Goal: Task Accomplishment & Management: Use online tool/utility

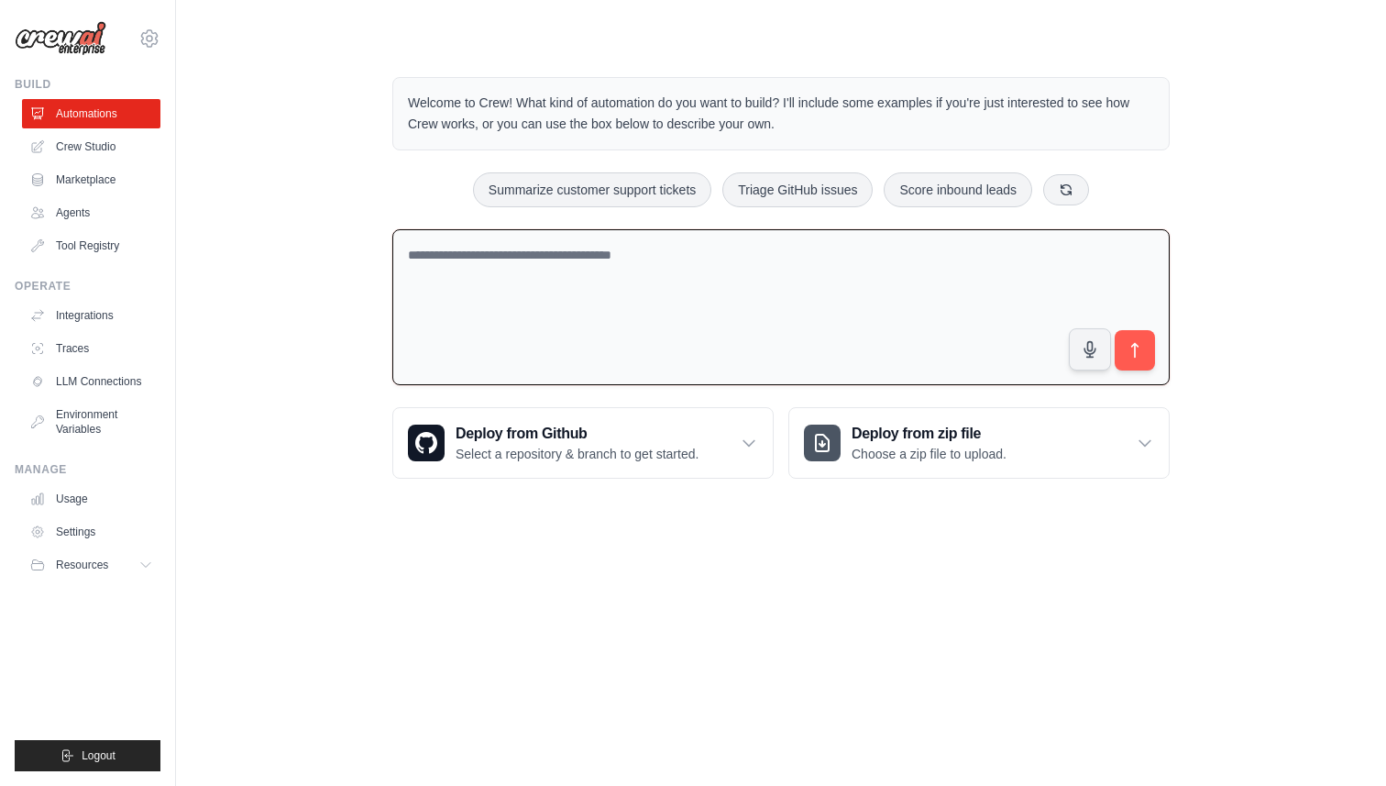
click at [518, 256] on textarea at bounding box center [780, 307] width 777 height 157
click at [292, 193] on div "Welcome to Crew! What kind of automation do you want to build? I'll include som…" at bounding box center [780, 278] width 1151 height 460
click at [91, 139] on link "Crew Studio" at bounding box center [93, 146] width 138 height 29
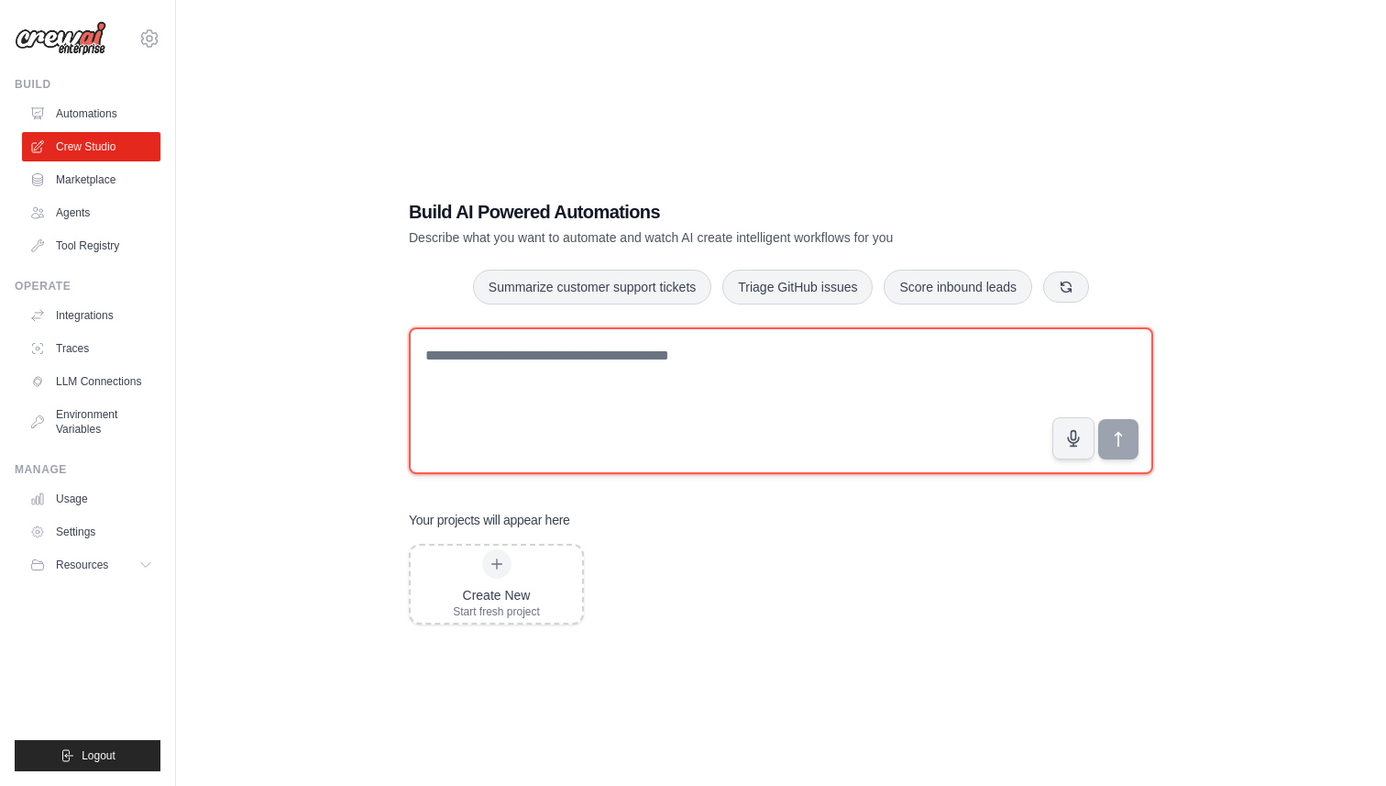
click at [556, 369] on textarea at bounding box center [781, 400] width 744 height 147
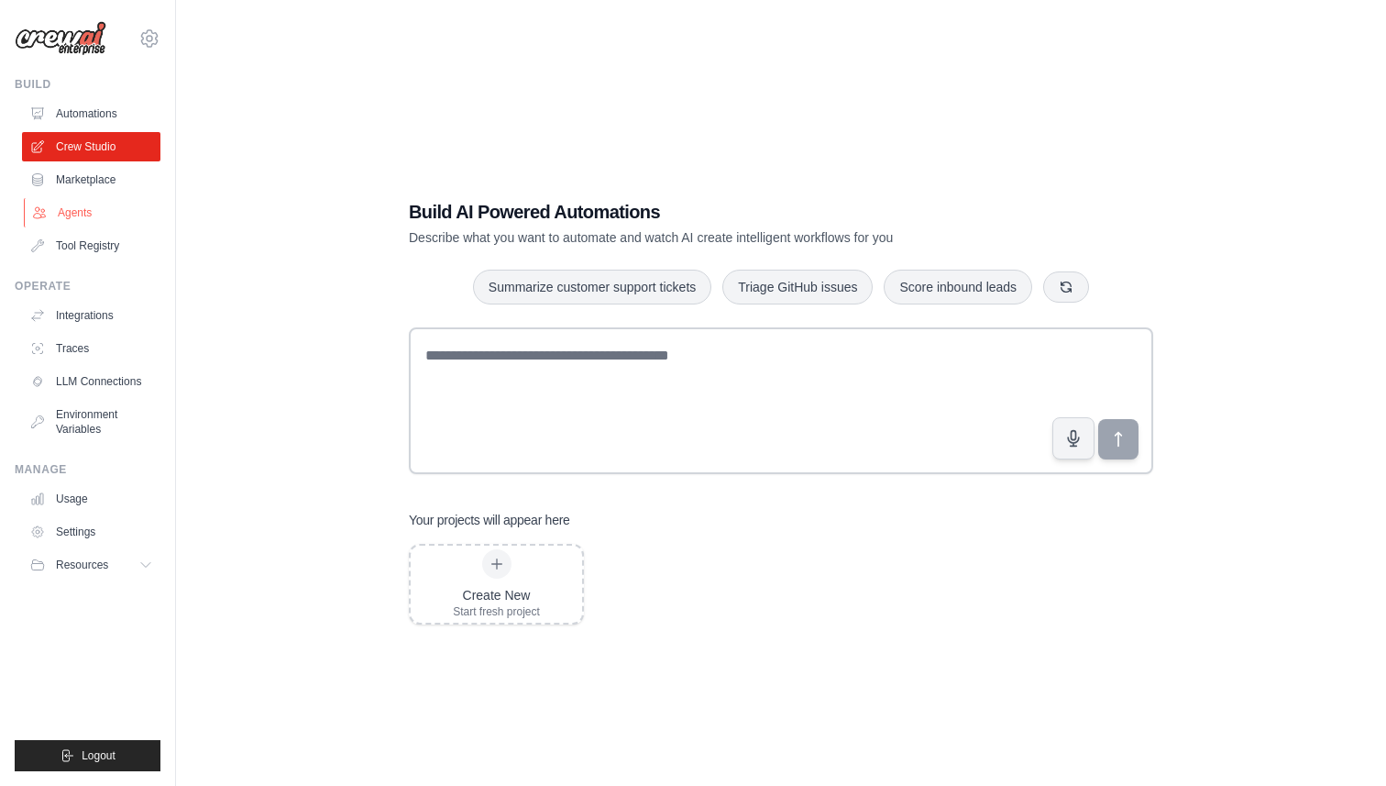
click at [60, 208] on link "Agents" at bounding box center [93, 212] width 138 height 29
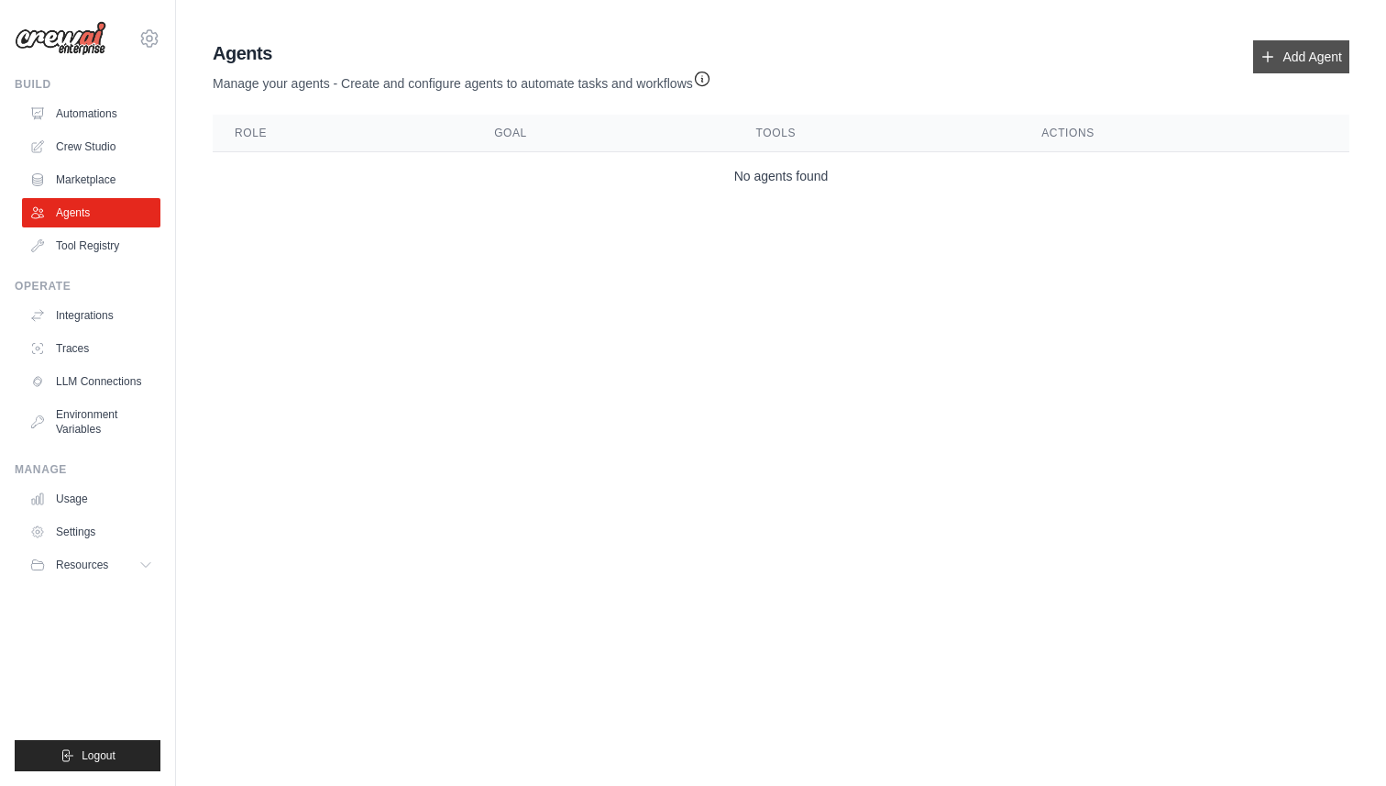
click at [1295, 50] on link "Add Agent" at bounding box center [1301, 56] width 96 height 33
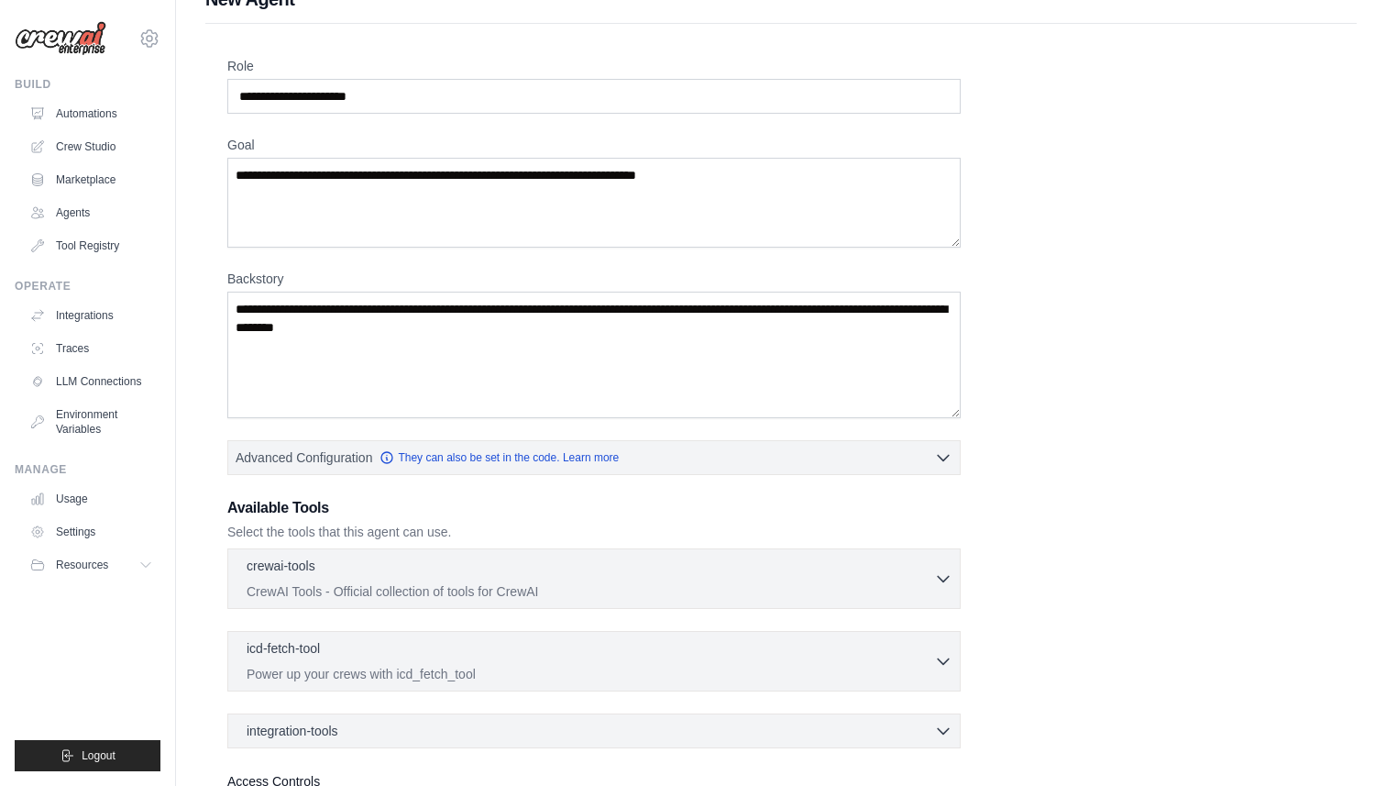
scroll to position [37, 0]
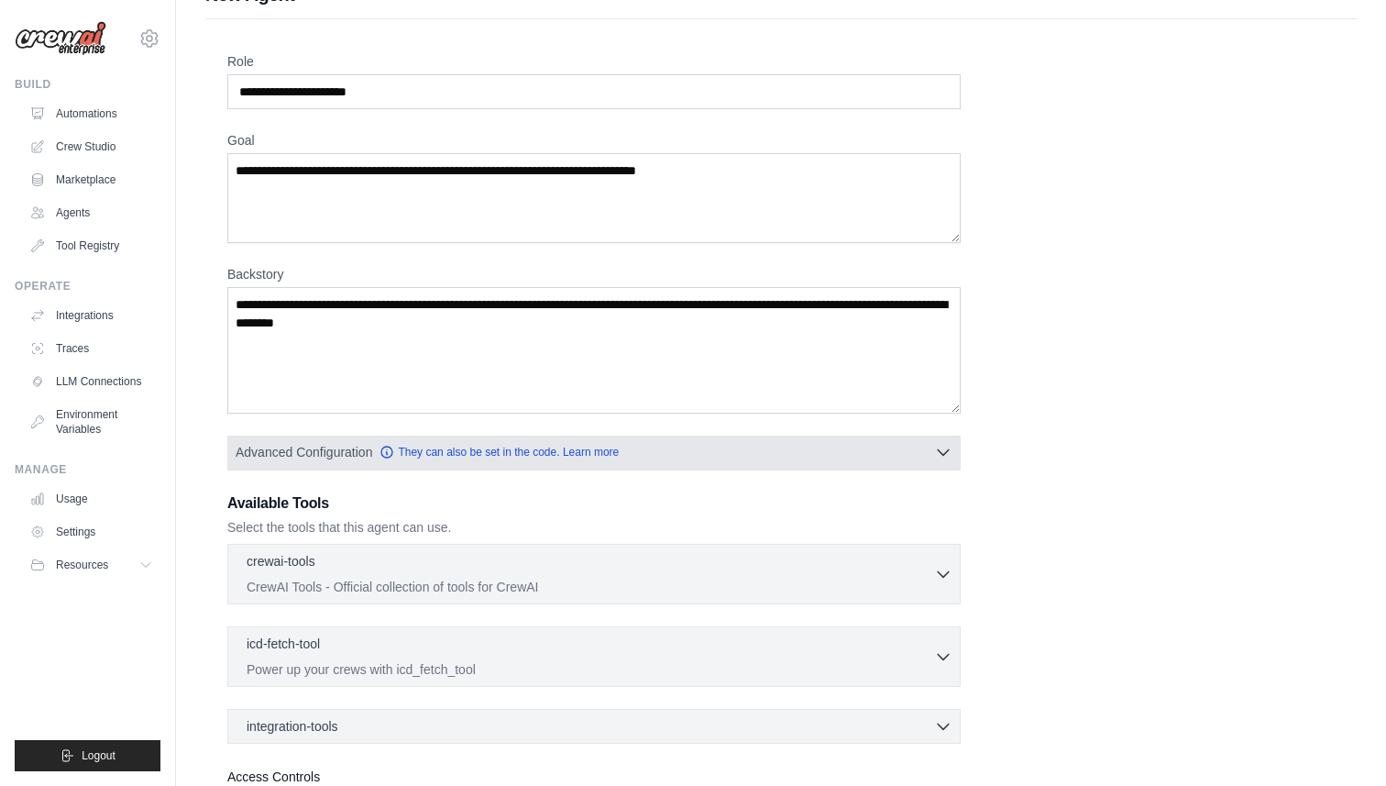
click at [502, 461] on button "Advanced Configuration They can also be set in the code. Learn more" at bounding box center [594, 451] width 732 height 33
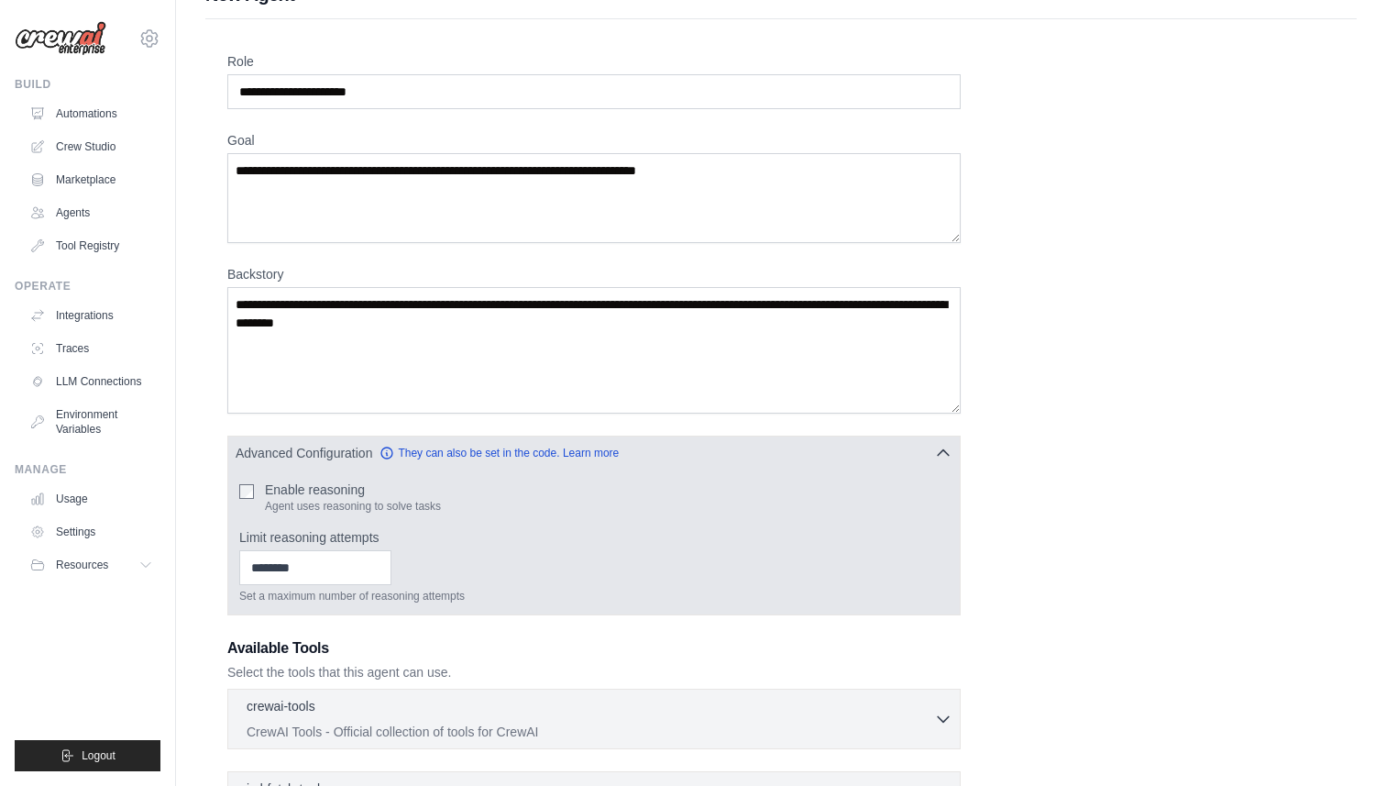
click at [282, 497] on label "Enable reasoning" at bounding box center [353, 489] width 176 height 18
click at [642, 483] on div "Enable reasoning Agent uses reasoning to solve tasks" at bounding box center [594, 496] width 710 height 33
click at [627, 446] on button "Advanced Configuration They can also be set in the code. Learn more" at bounding box center [594, 451] width 732 height 33
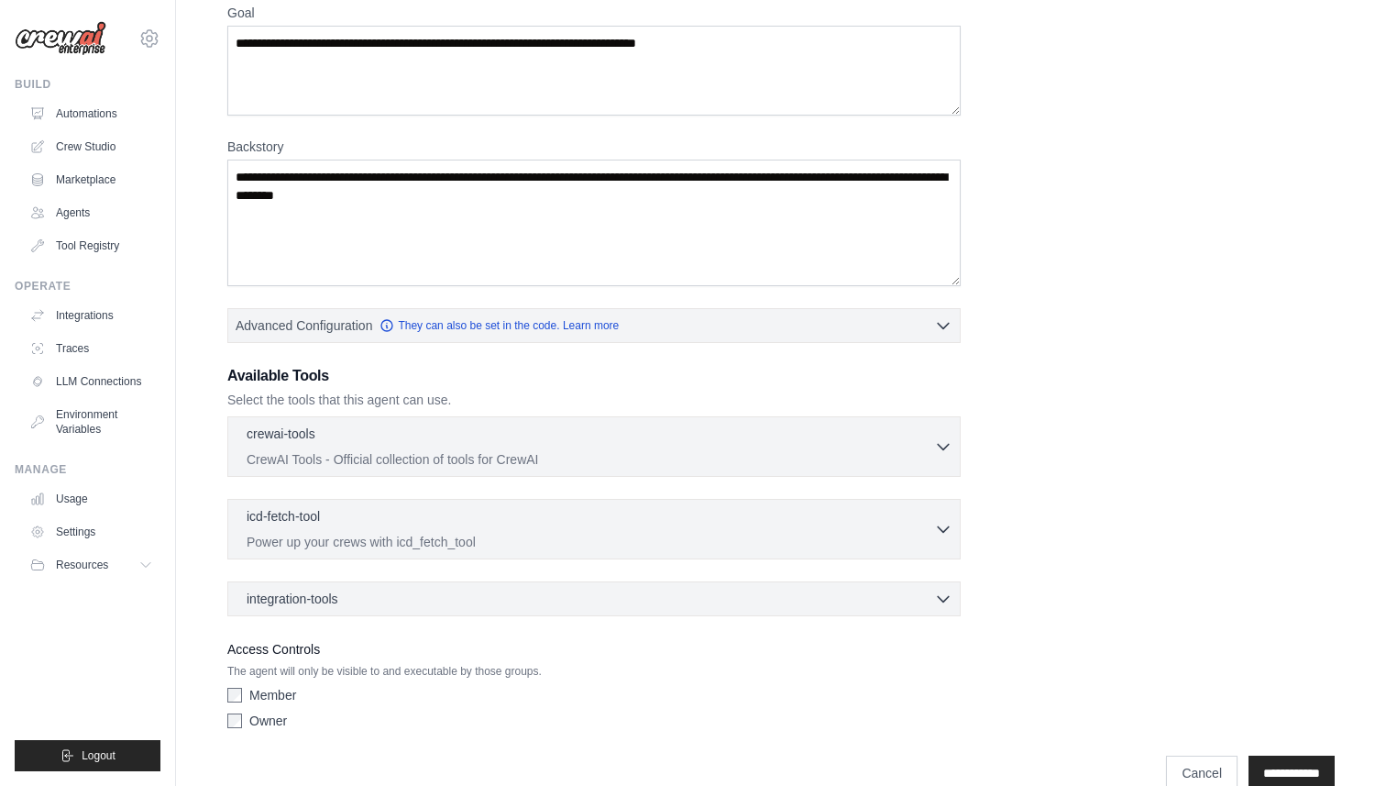
scroll to position [165, 0]
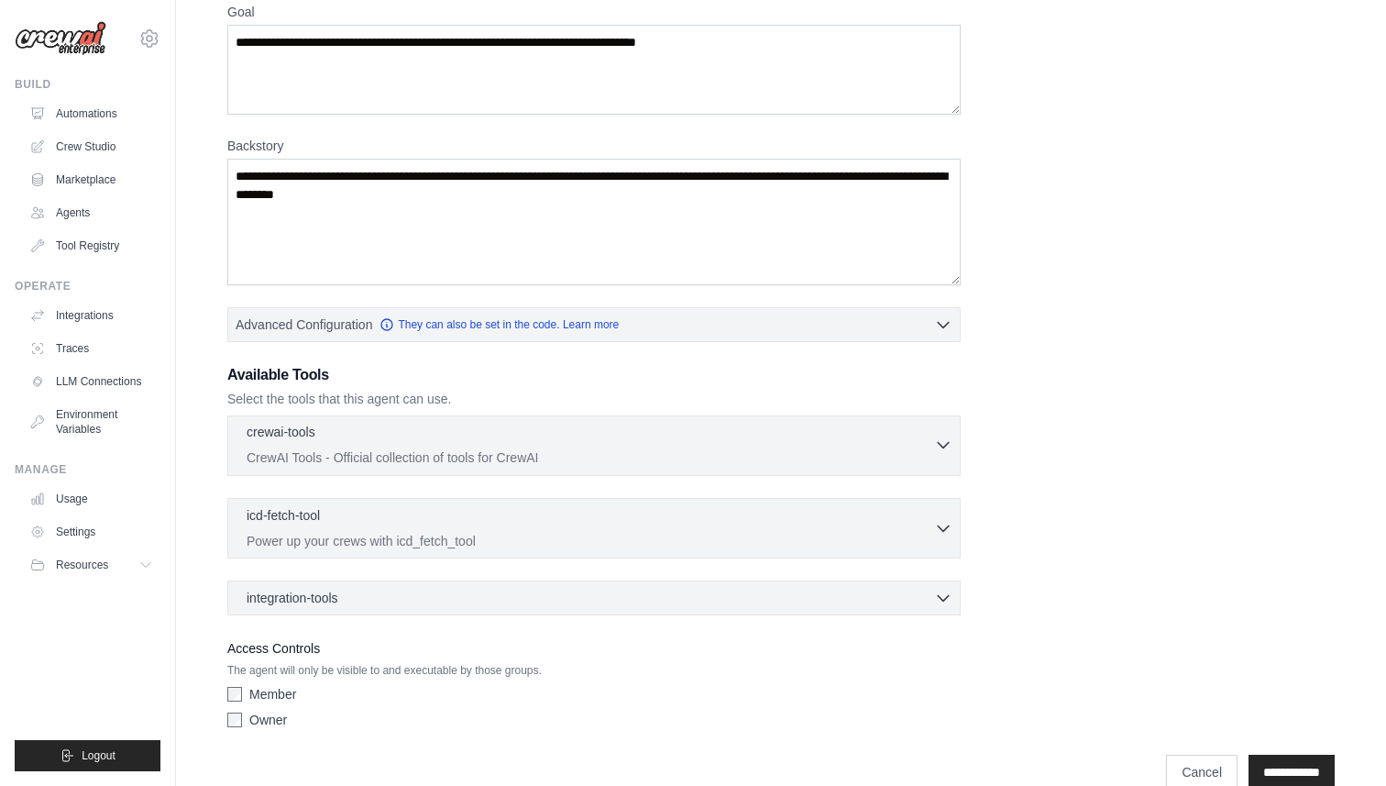
click at [469, 449] on p "CrewAI Tools - Official collection of tools for CrewAI" at bounding box center [591, 457] width 688 height 18
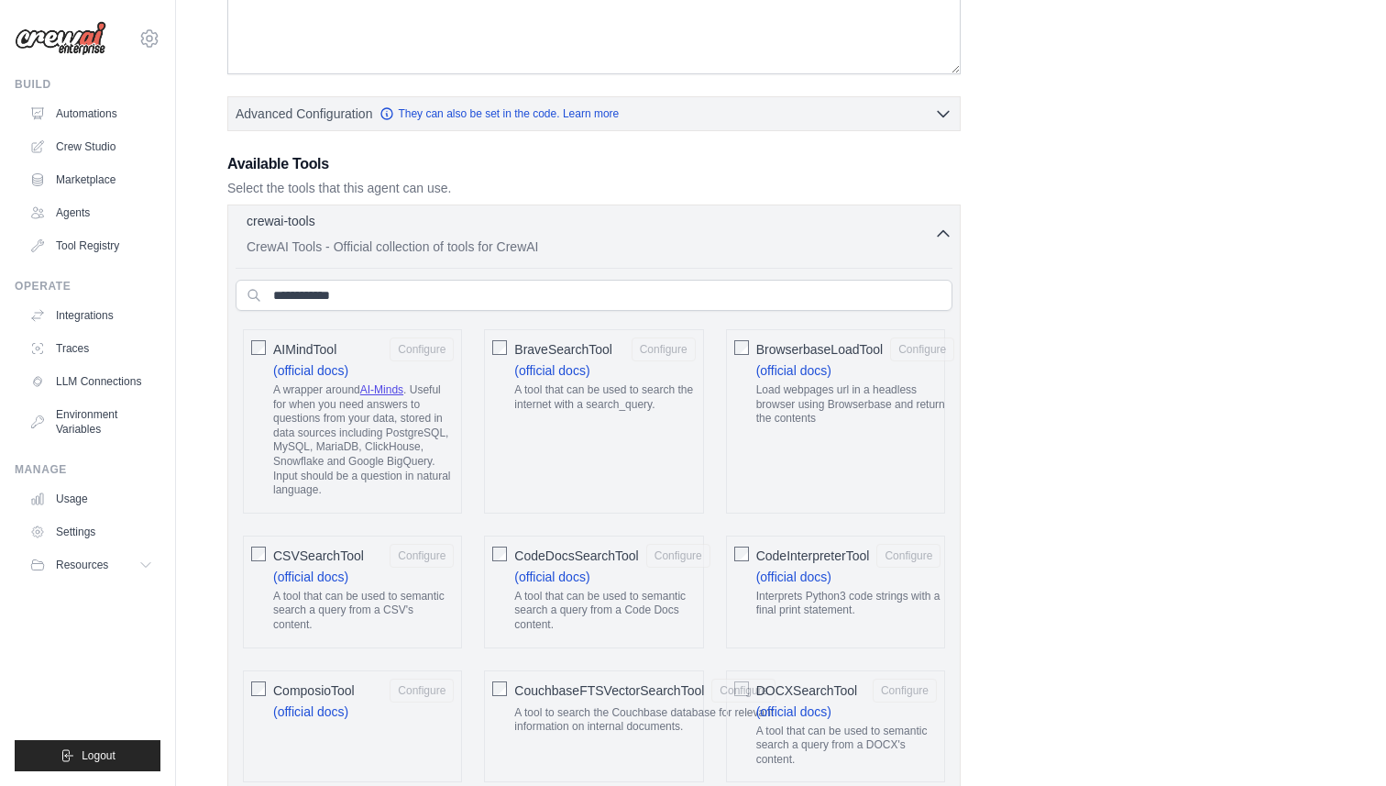
scroll to position [382, 0]
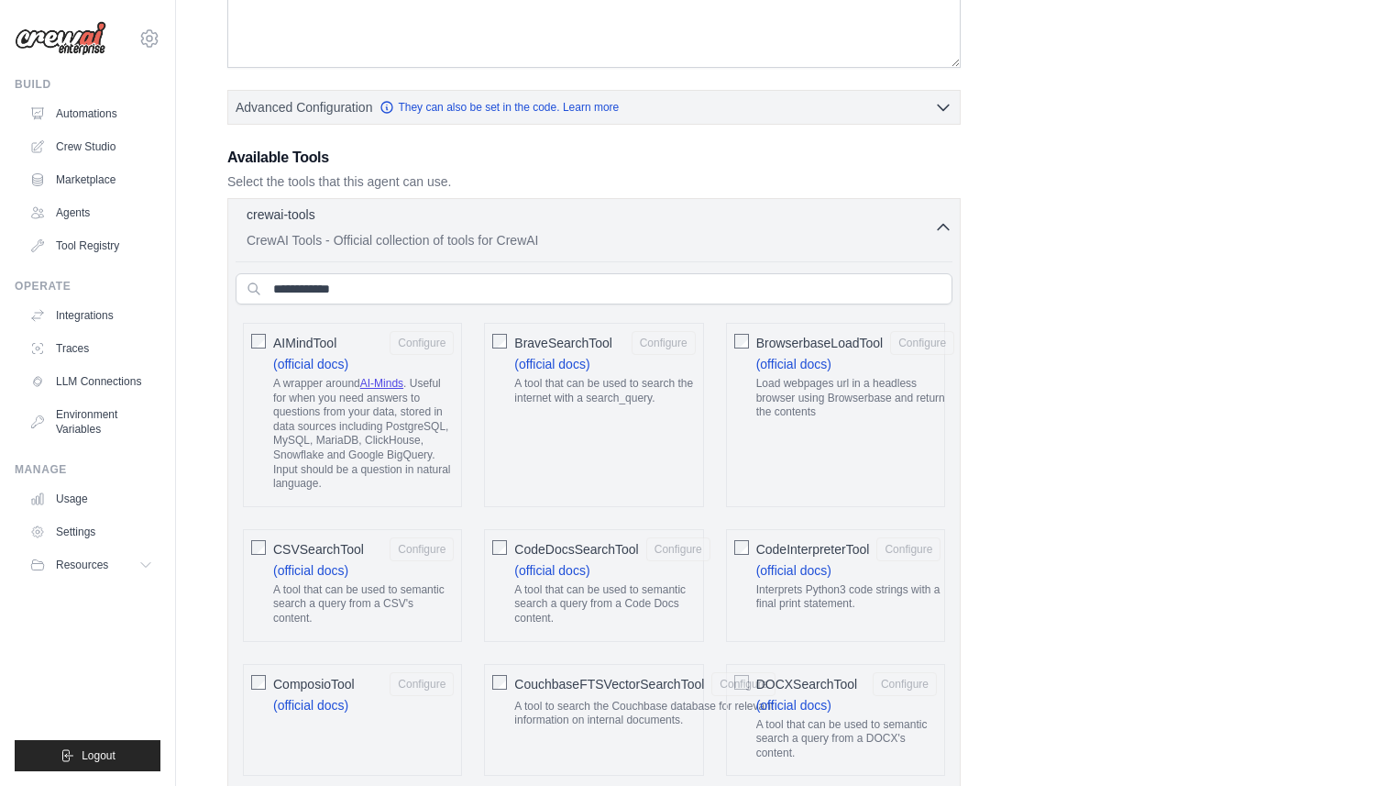
click at [730, 241] on p "CrewAI Tools - Official collection of tools for CrewAI" at bounding box center [591, 240] width 688 height 18
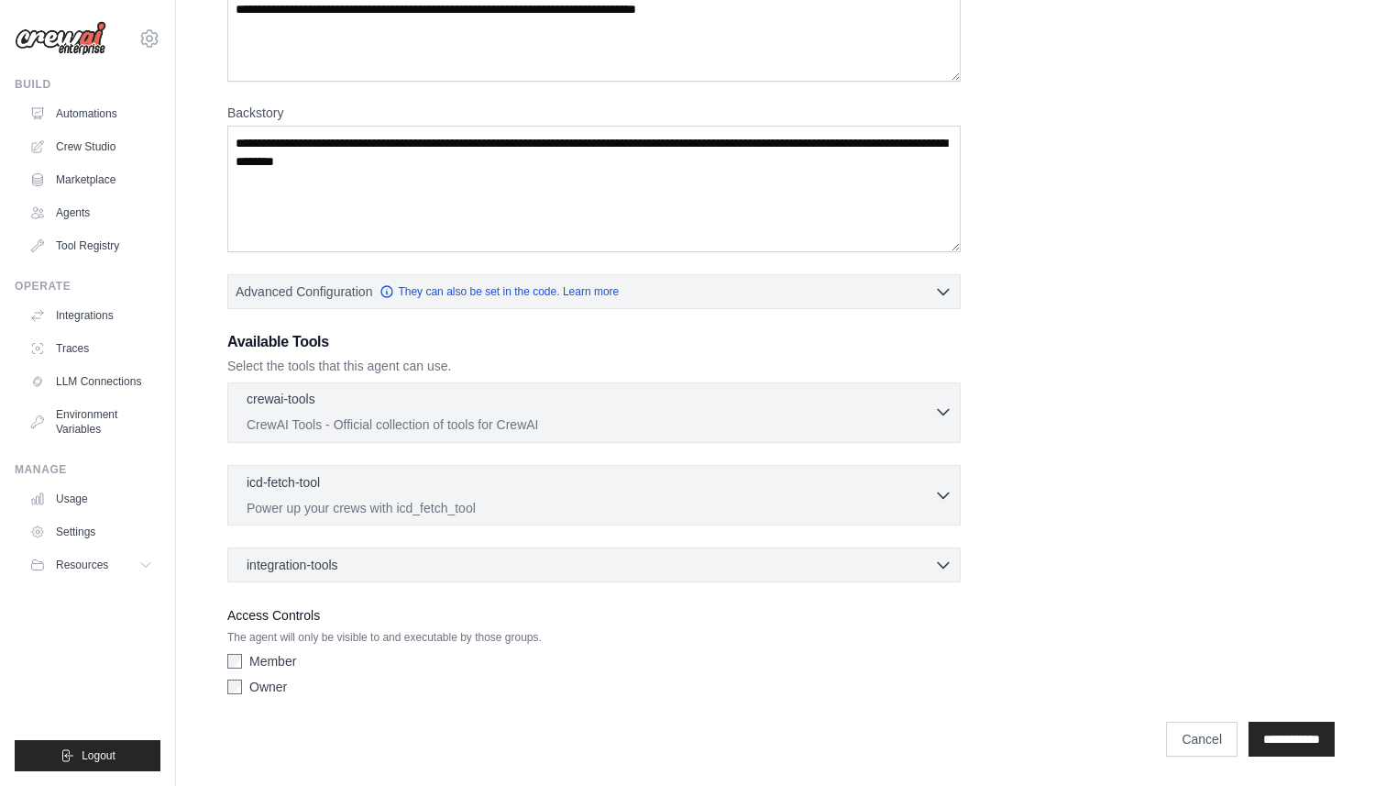
scroll to position [198, 0]
click at [449, 480] on div "icd-fetch-tool 0 selected" at bounding box center [591, 483] width 688 height 22
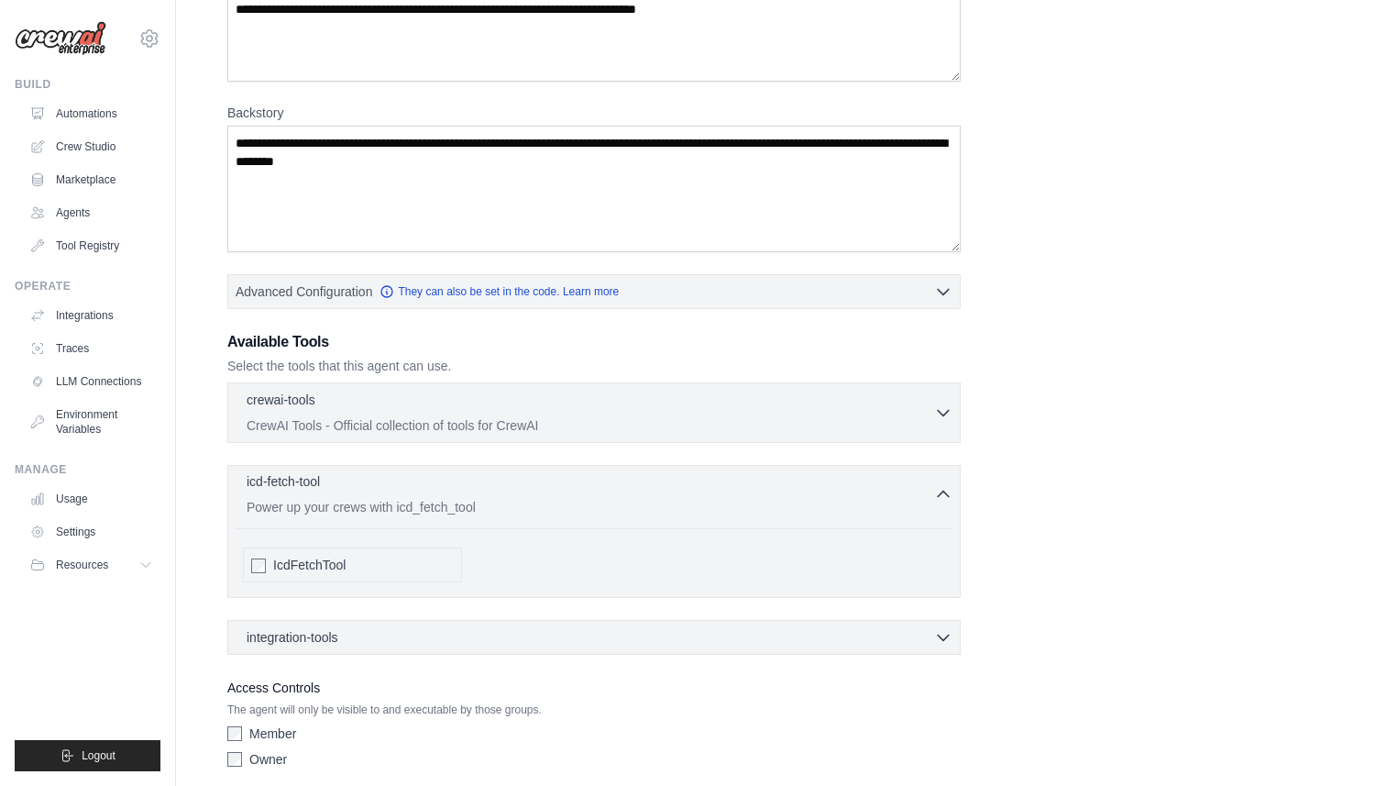
click at [430, 501] on p "Power up your crews with icd_fetch_tool" at bounding box center [591, 507] width 688 height 18
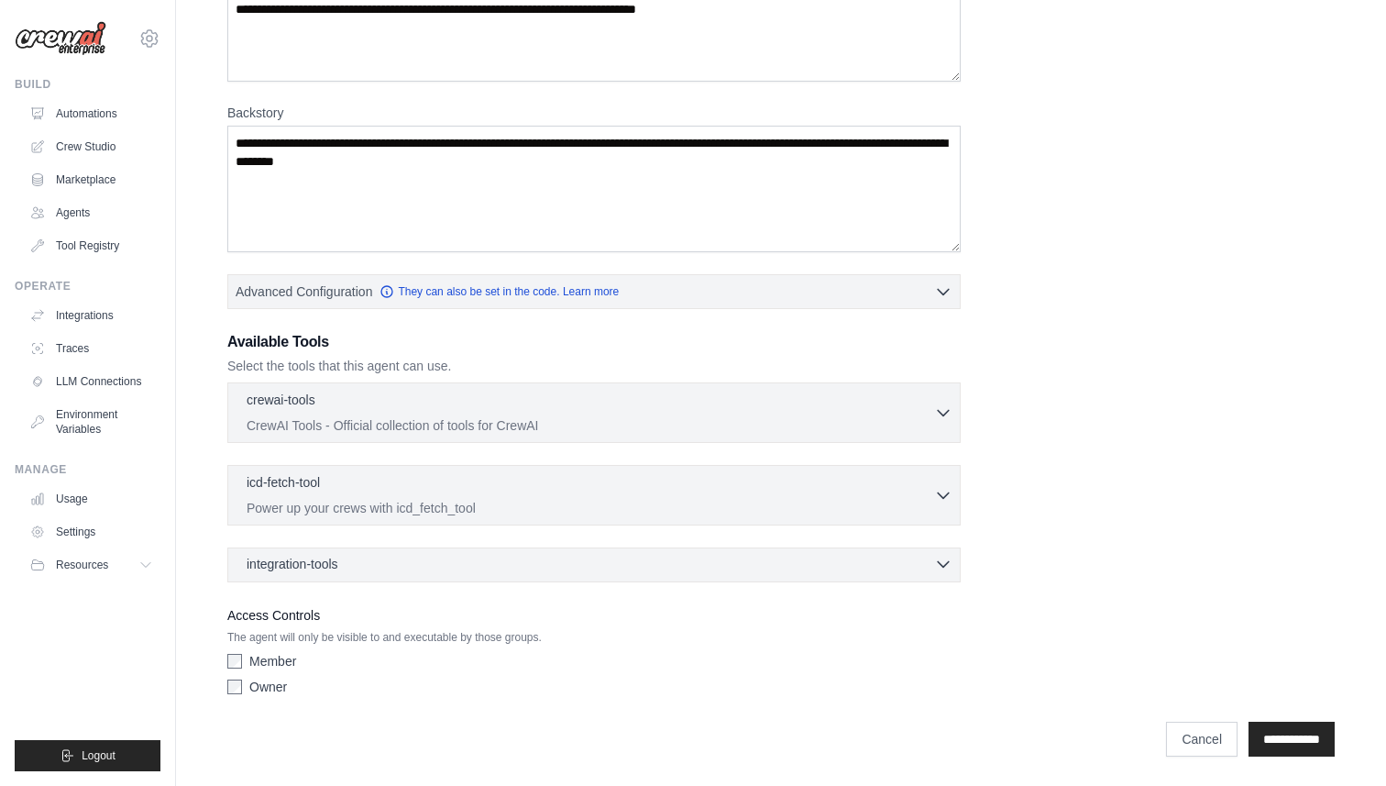
click at [358, 556] on div "integration-tools 0 selected" at bounding box center [600, 564] width 706 height 18
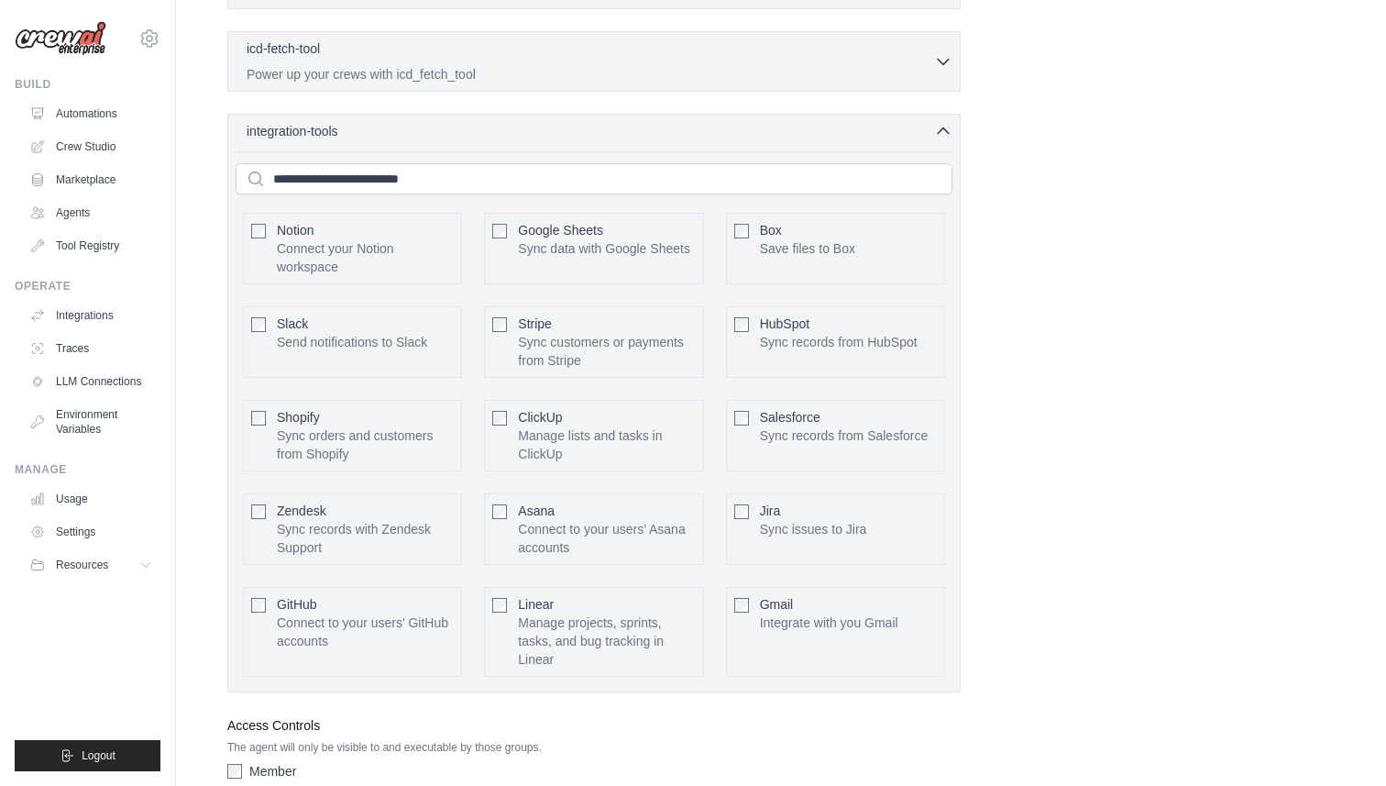
scroll to position [742, 0]
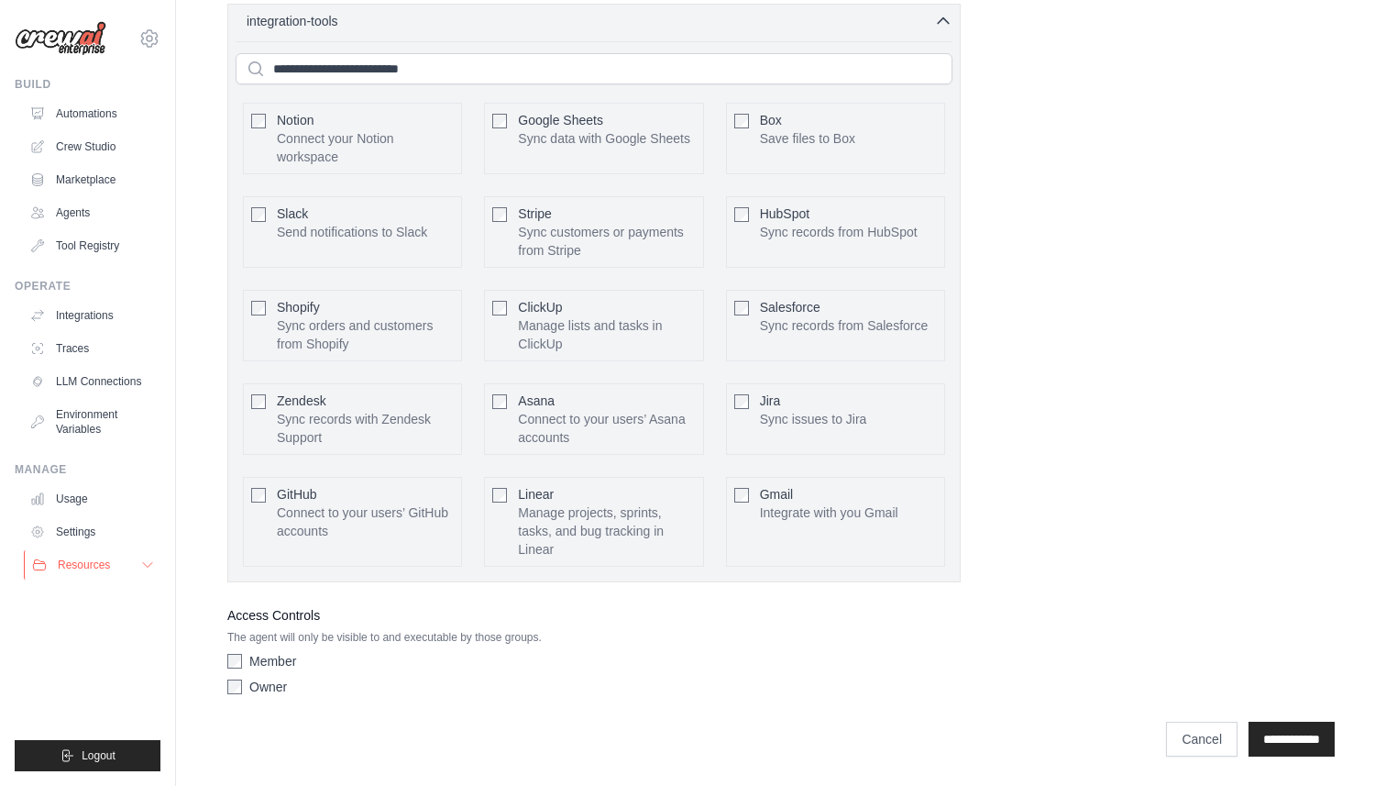
click at [84, 575] on button "Resources" at bounding box center [93, 564] width 138 height 29
click at [70, 385] on link "LLM Connections" at bounding box center [93, 381] width 138 height 29
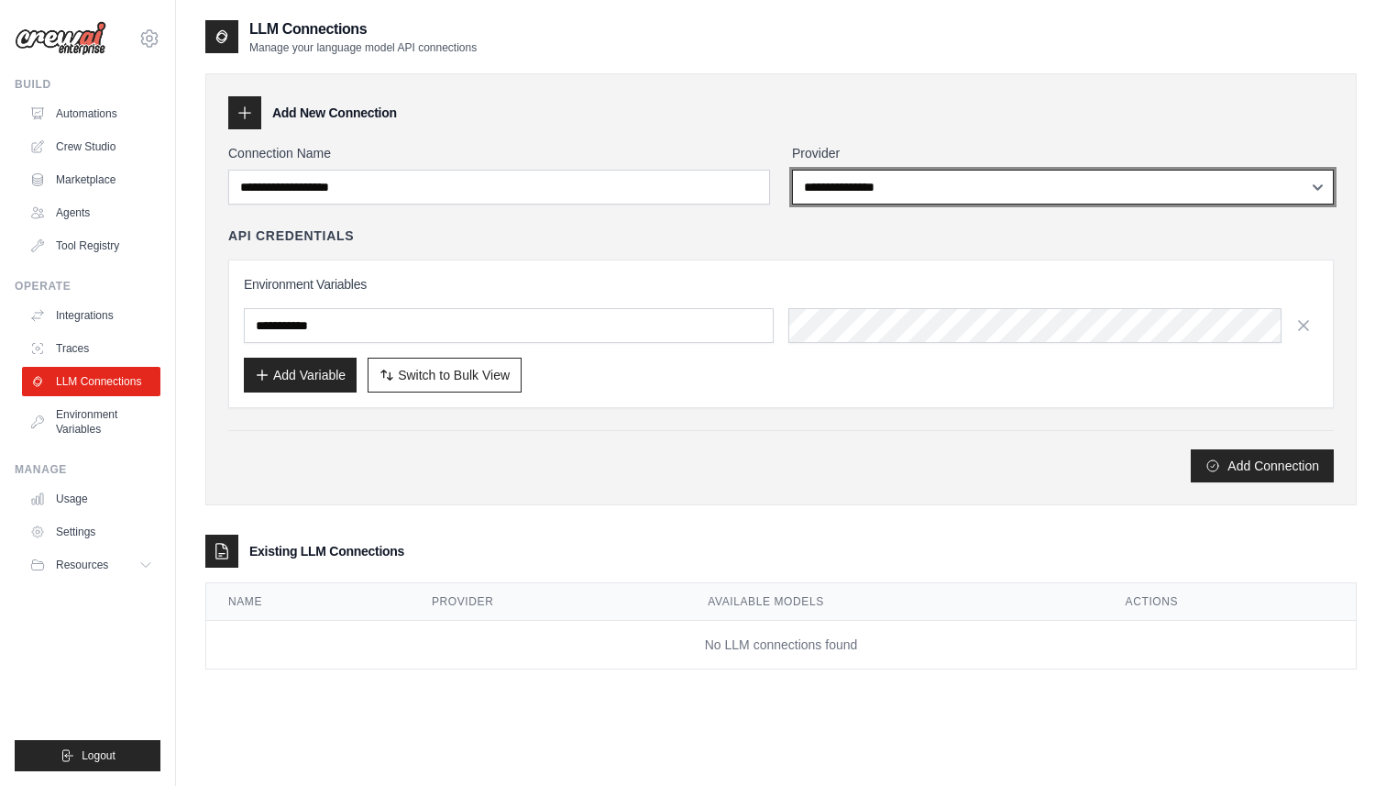
click at [858, 189] on select "**********" at bounding box center [1063, 187] width 542 height 35
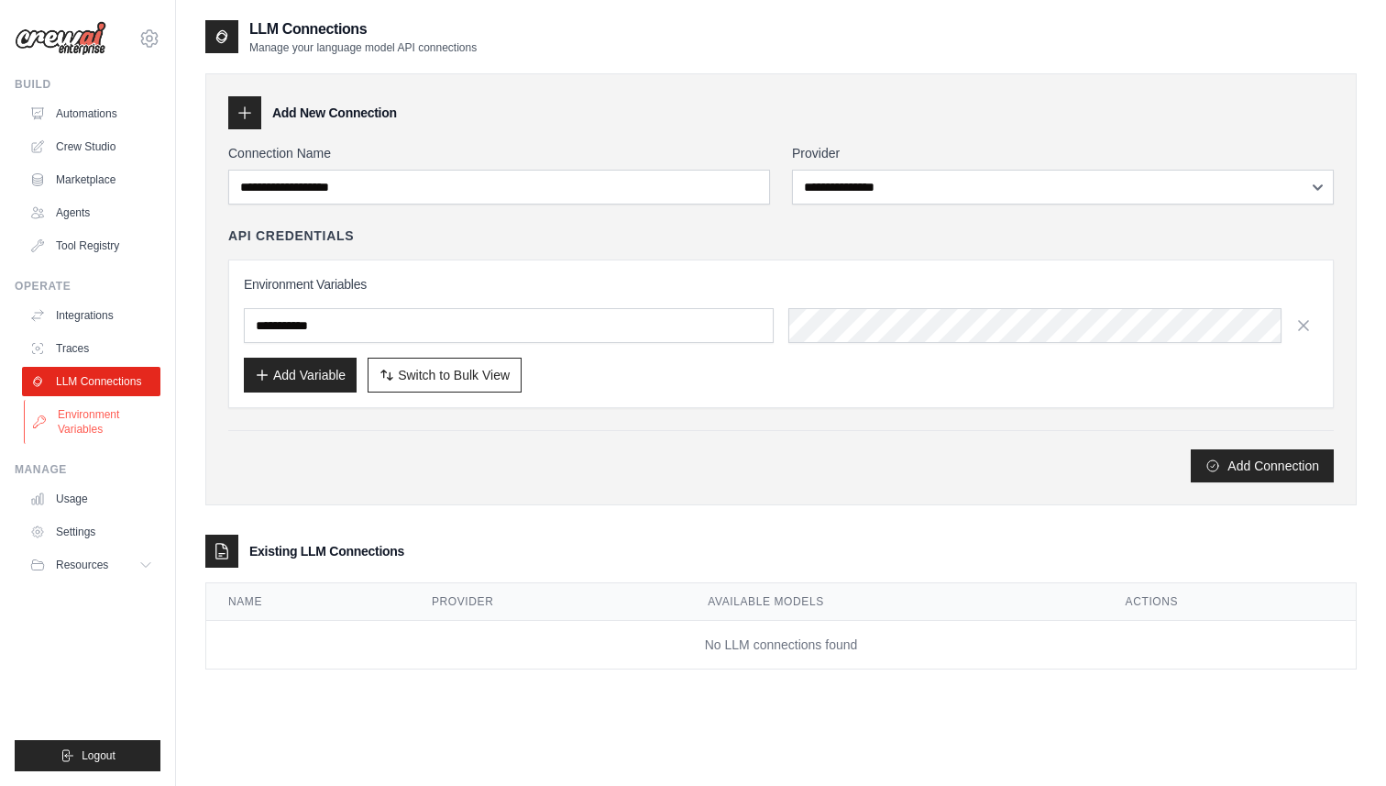
click at [85, 422] on link "Environment Variables" at bounding box center [93, 422] width 138 height 44
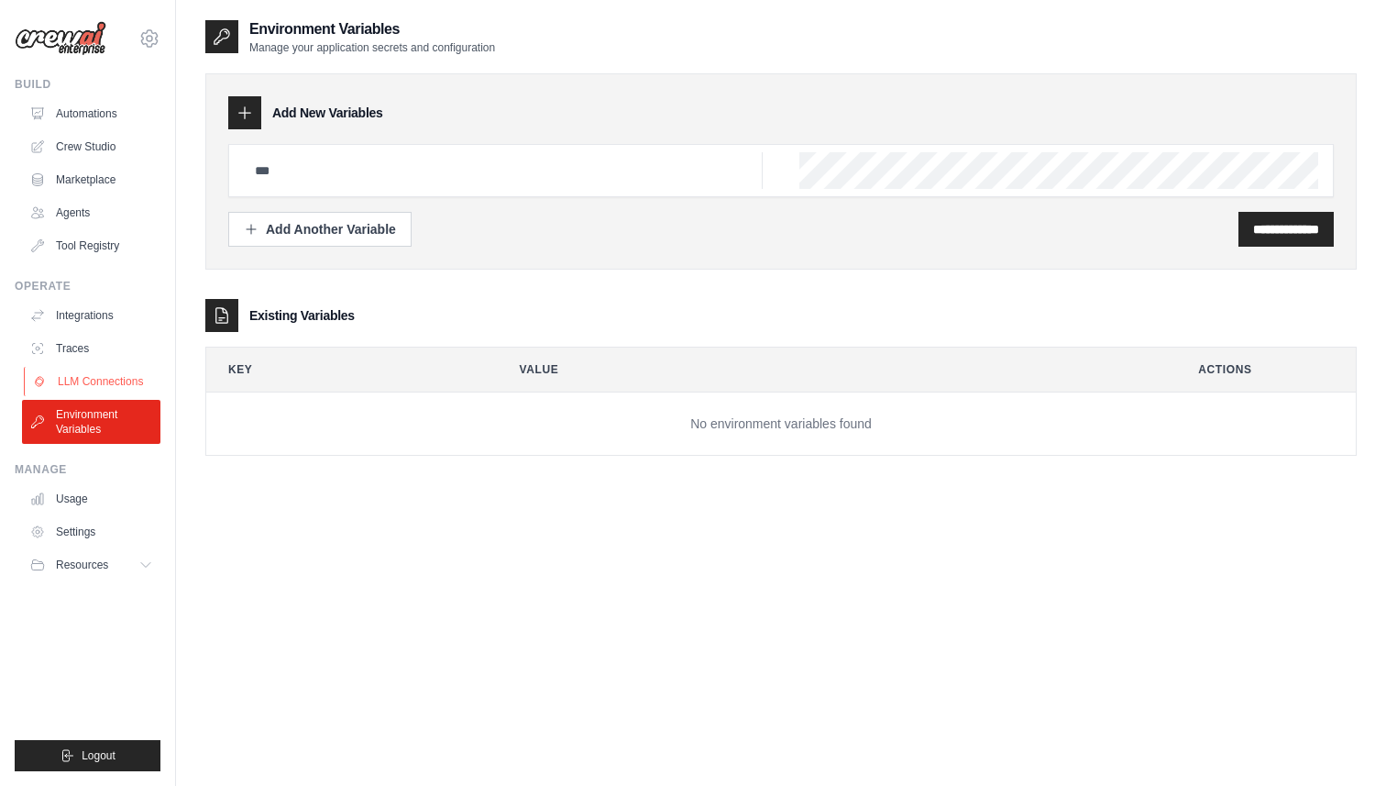
click at [78, 375] on link "LLM Connections" at bounding box center [93, 381] width 138 height 29
